Goal: Navigation & Orientation: Find specific page/section

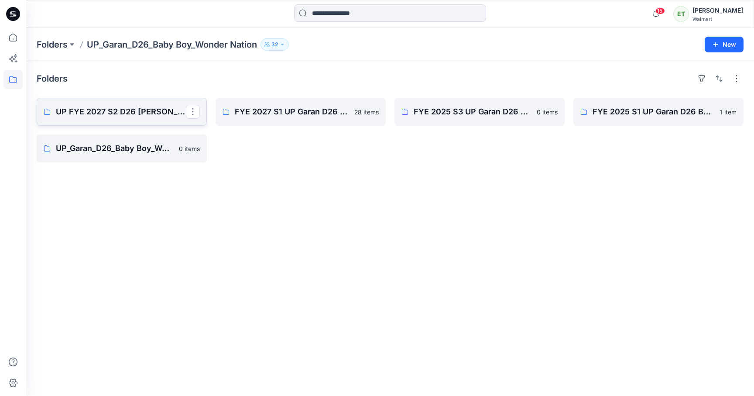
click at [110, 113] on p "UP FYE 2027 S2 D26 [PERSON_NAME]" at bounding box center [121, 112] width 130 height 12
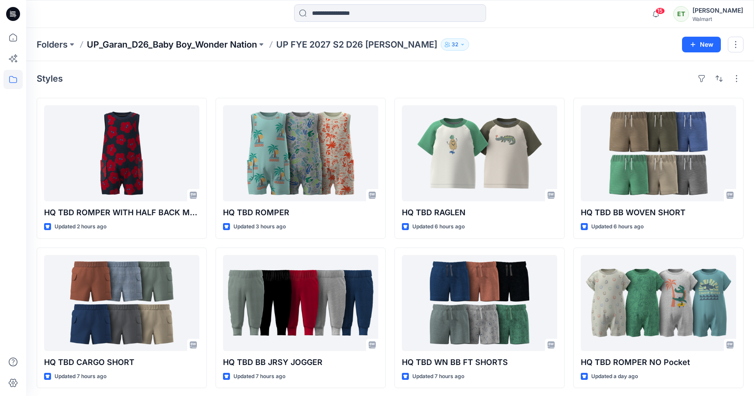
click at [206, 43] on p "UP_Garan_D26_Baby Boy_Wonder Nation" at bounding box center [172, 44] width 170 height 12
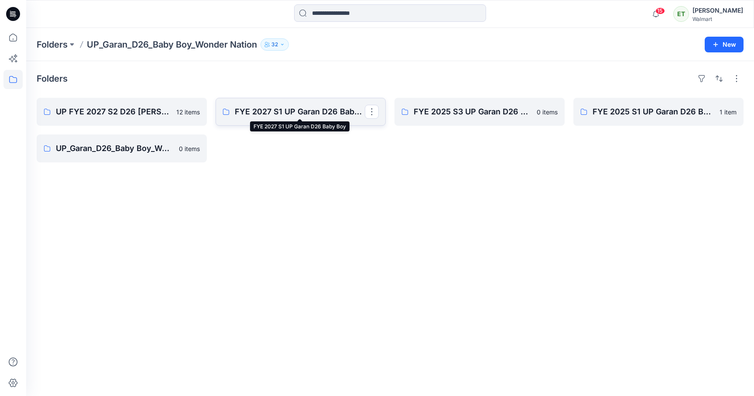
click at [244, 113] on p "FYE 2027 S1 UP Garan D26 Baby Boy" at bounding box center [300, 112] width 130 height 12
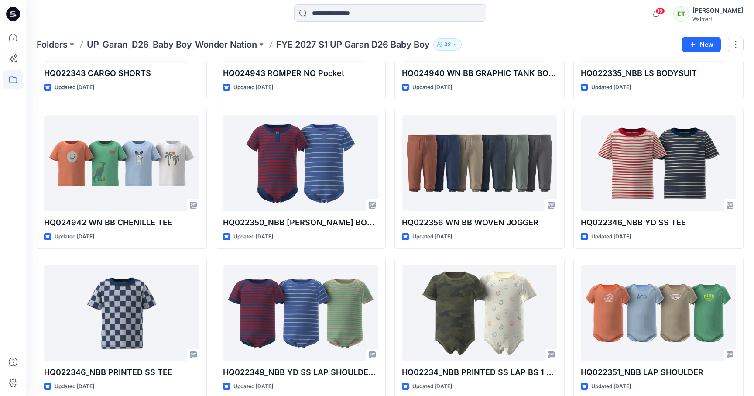
scroll to position [750, 0]
